Goal: Transaction & Acquisition: Purchase product/service

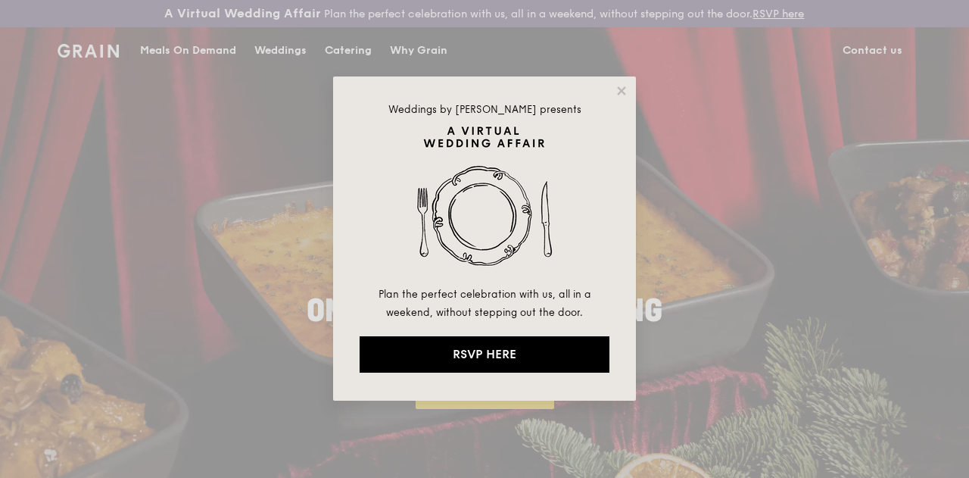
click at [616, 90] on icon at bounding box center [622, 91] width 14 height 14
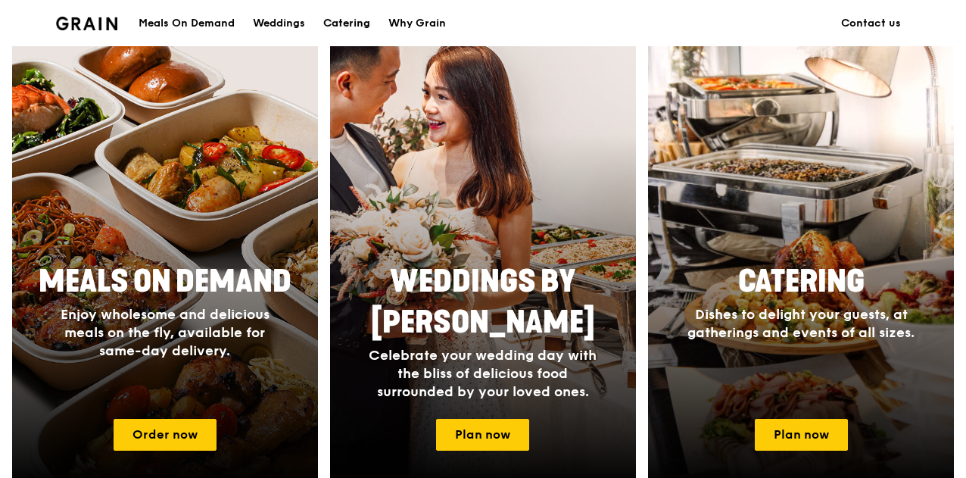
scroll to position [698, 0]
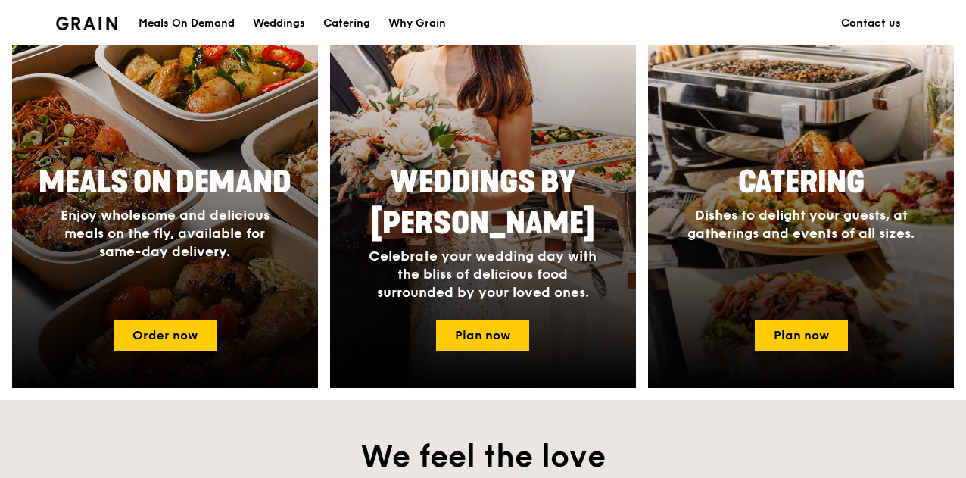
click at [801, 343] on link "Plan now" at bounding box center [801, 335] width 93 height 32
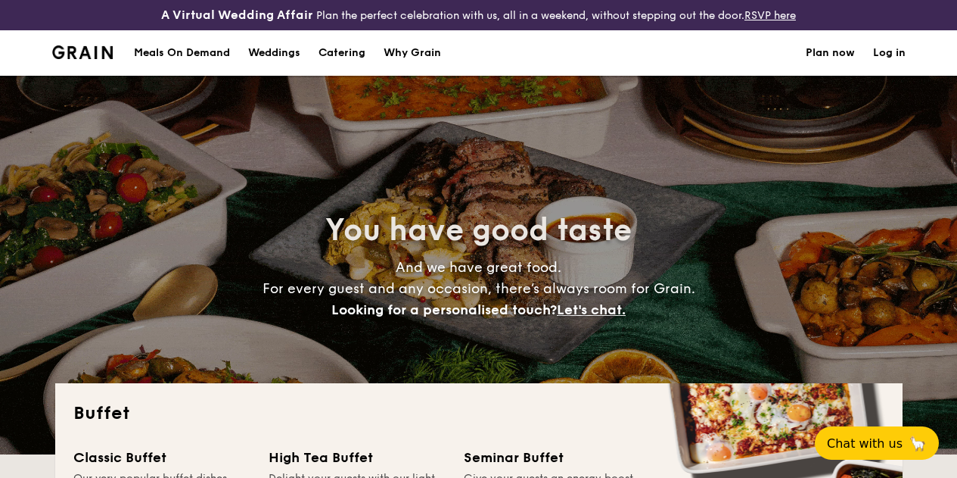
select select
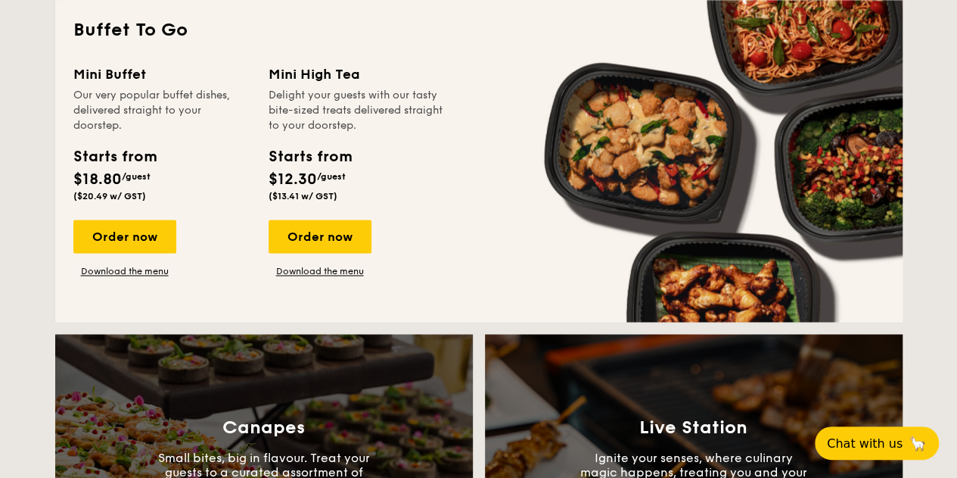
scroll to position [1038, 0]
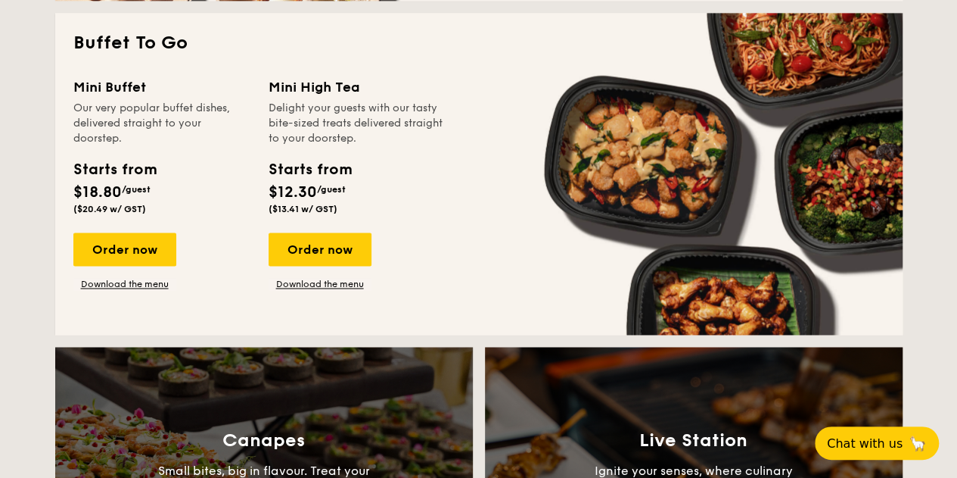
drag, startPoint x: 962, startPoint y: 49, endPoint x: 968, endPoint y: 172, distance: 122.7
click at [316, 260] on div "Order now" at bounding box center [320, 248] width 103 height 33
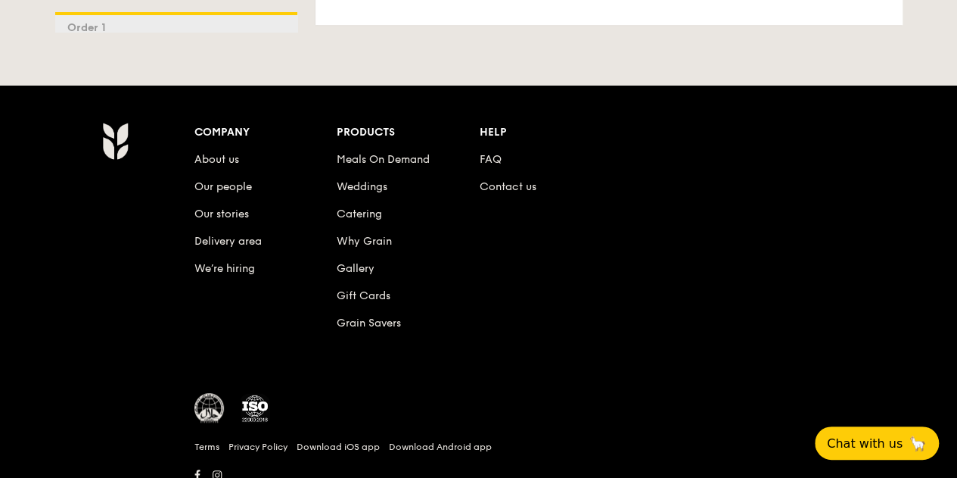
scroll to position [3107, 0]
